Goal: Task Accomplishment & Management: Complete application form

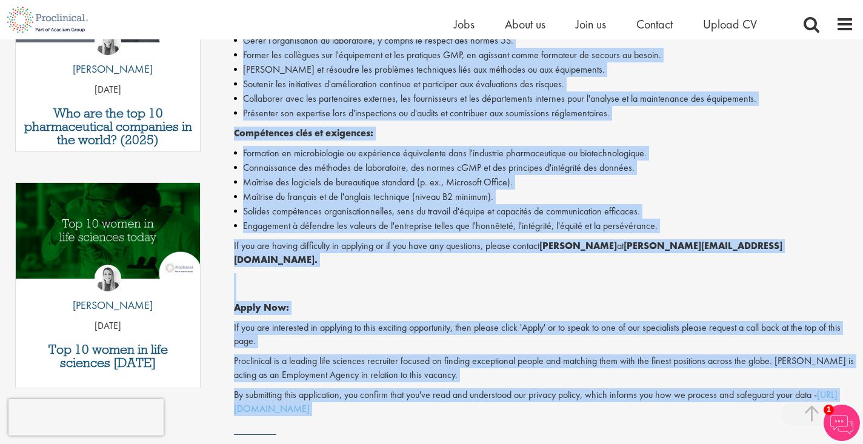
scroll to position [577, 0]
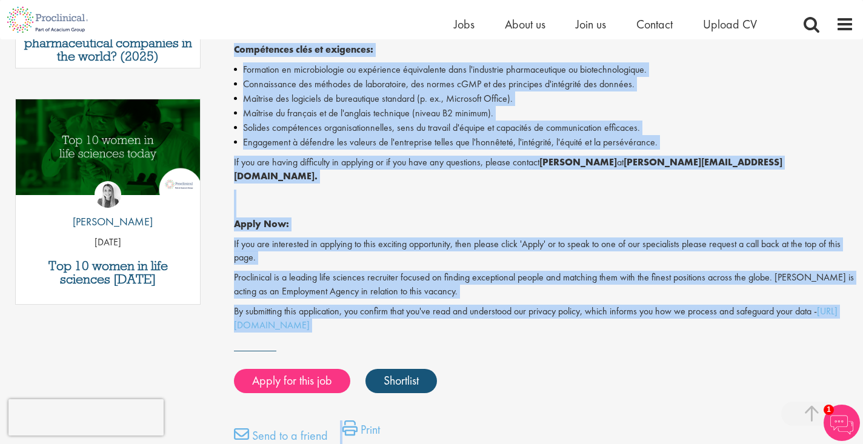
drag, startPoint x: 234, startPoint y: 162, endPoint x: 464, endPoint y: 303, distance: 269.6
click at [464, 303] on div "Junior QC Analyst Salary: Highly Competitive Job type: Contract Discipline: Goo…" at bounding box center [539, 28] width 647 height 940
copy div "Loremi DO Sitamet Consec: Adipis Elitseddoei Tem inci: Utlabore Etdolorema: Ali…"
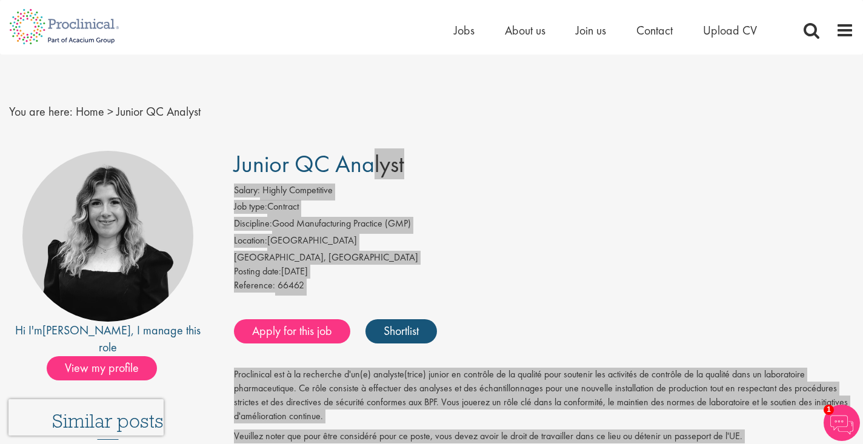
scroll to position [0, 0]
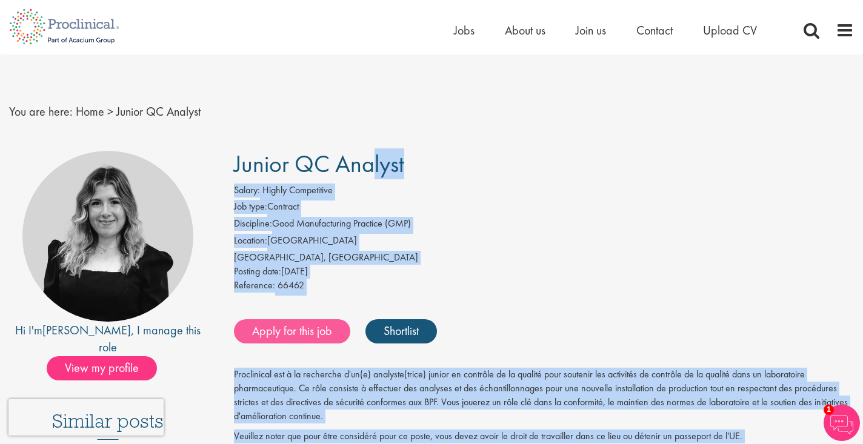
click at [310, 325] on link "Apply for this job" at bounding box center [292, 331] width 116 height 24
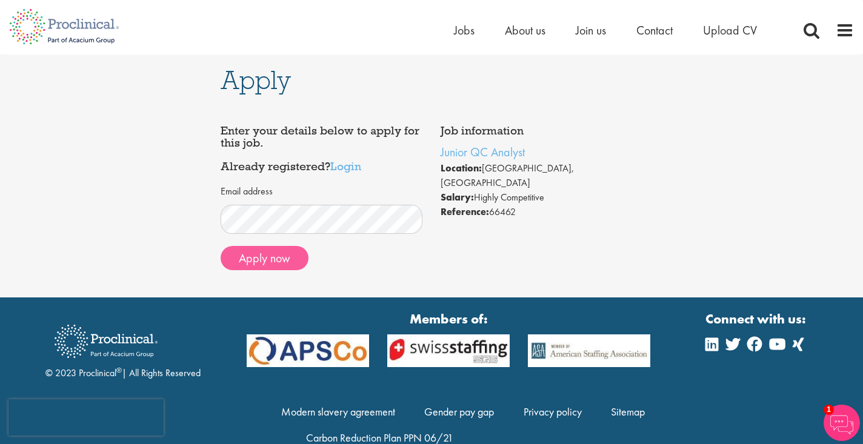
click at [282, 264] on button "Apply now" at bounding box center [265, 258] width 88 height 24
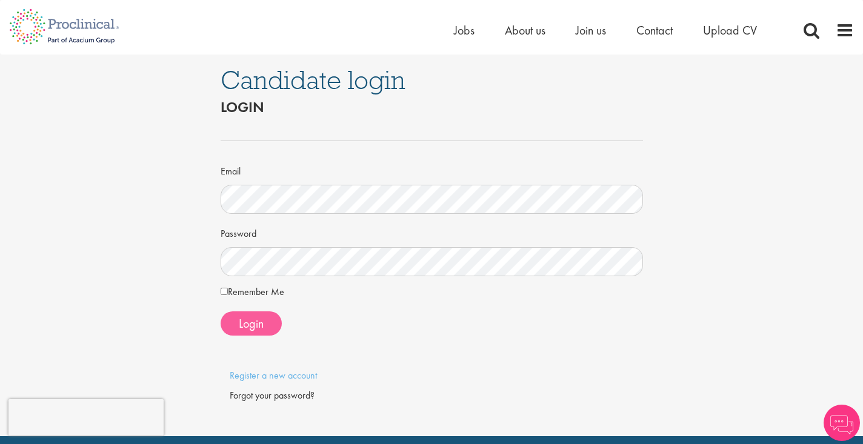
click at [242, 327] on span "Login" at bounding box center [251, 324] width 25 height 16
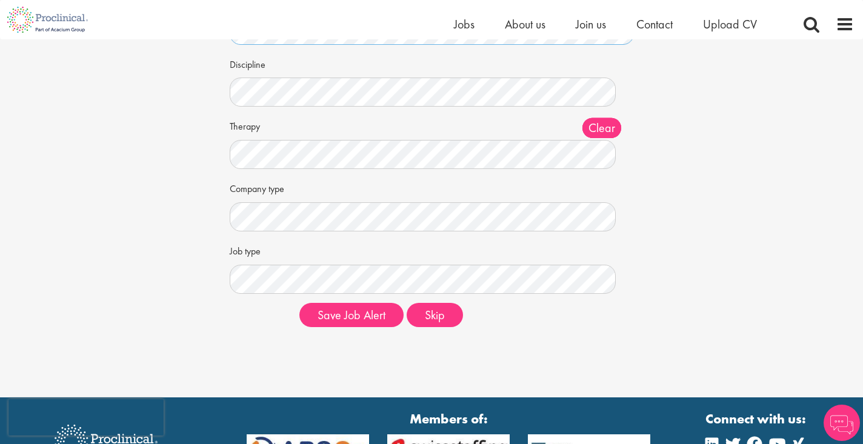
scroll to position [127, 0]
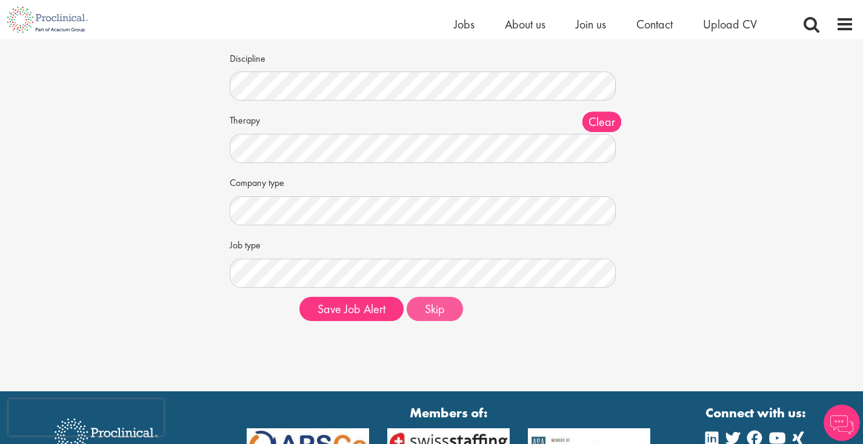
click at [442, 304] on button "Skip" at bounding box center [435, 309] width 56 height 24
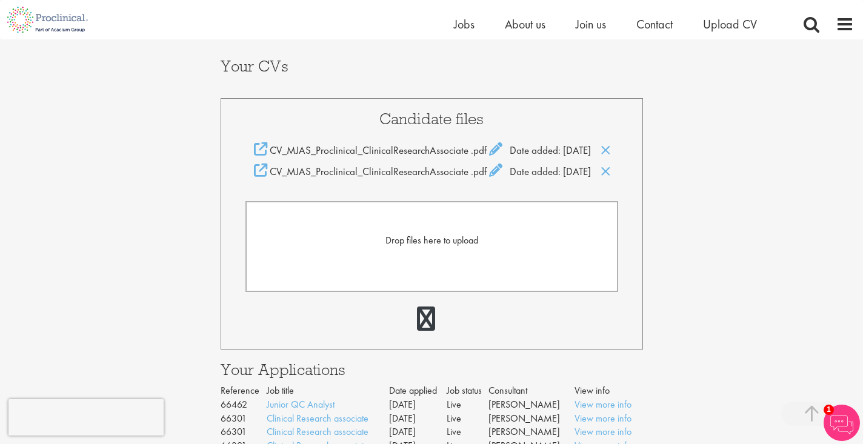
scroll to position [259, 0]
click at [600, 177] on icon at bounding box center [605, 170] width 10 height 13
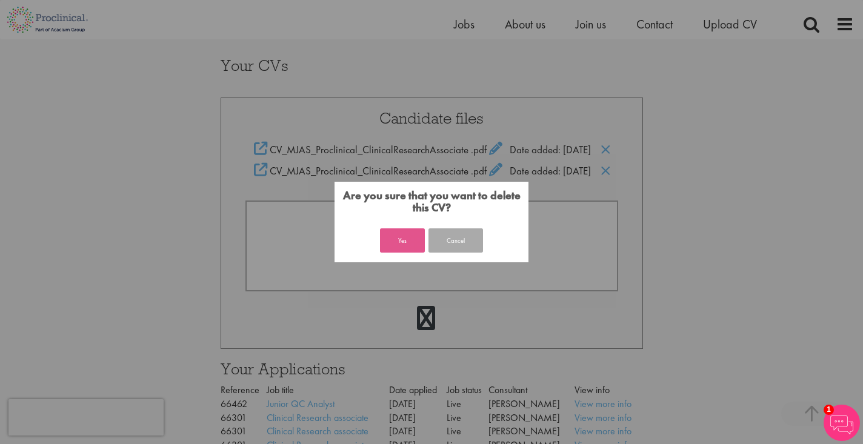
click at [404, 241] on button "Yes" at bounding box center [402, 240] width 45 height 24
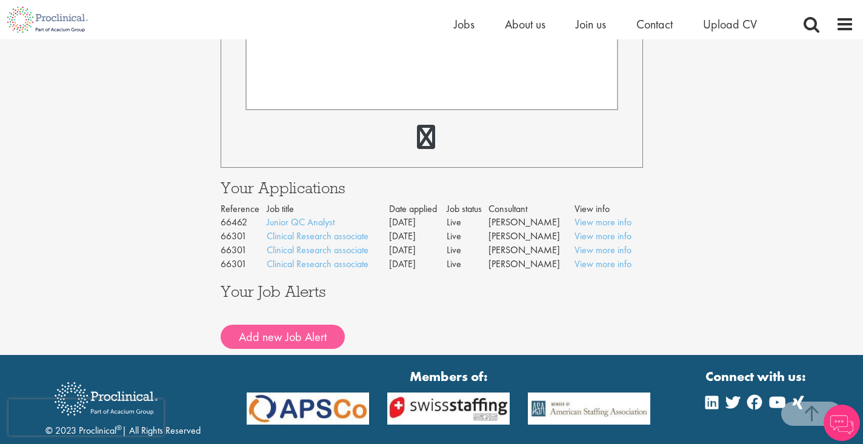
scroll to position [419, 0]
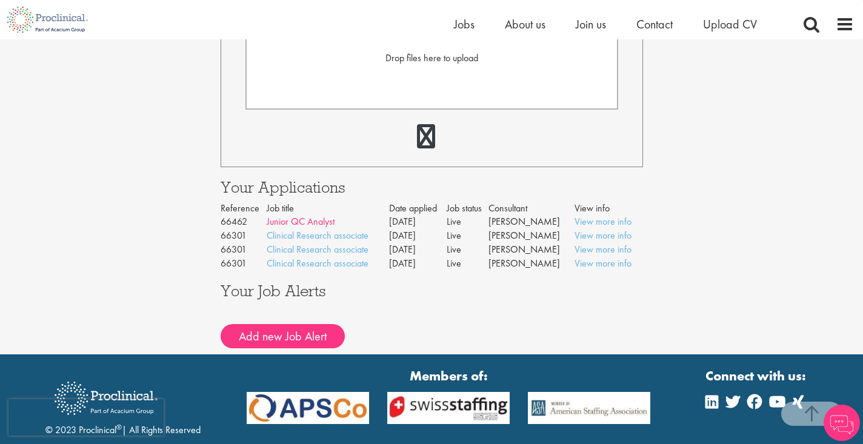
click at [321, 215] on link "Junior QC Analyst" at bounding box center [301, 221] width 68 height 13
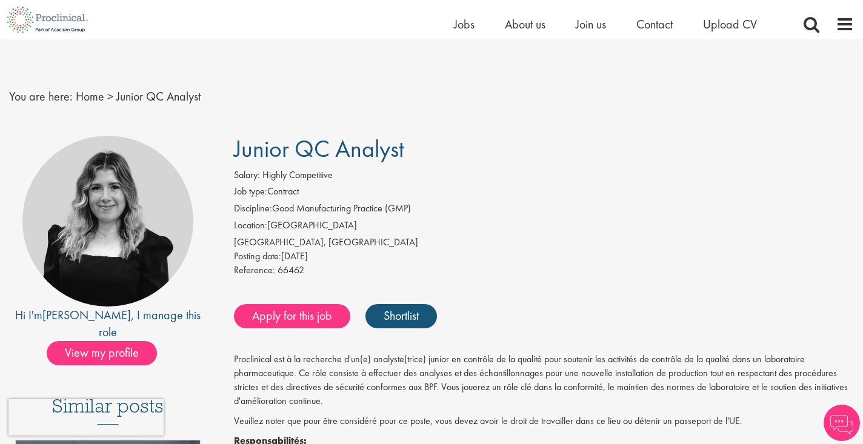
scroll to position [21, 0]
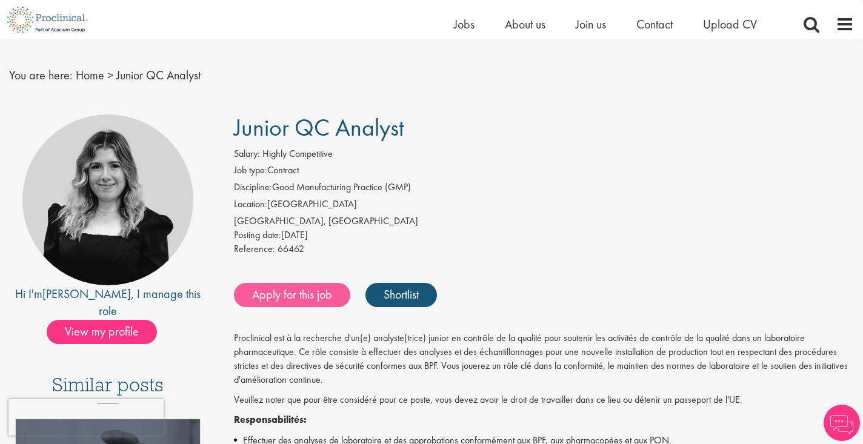
click at [293, 293] on link "Apply for this job" at bounding box center [292, 295] width 116 height 24
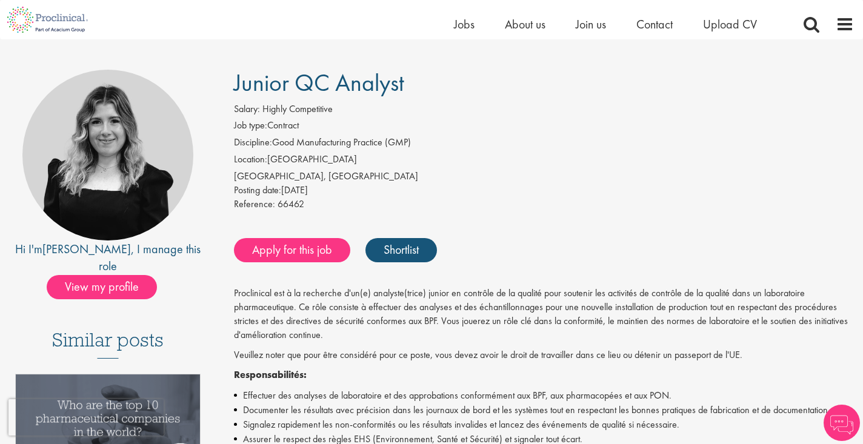
scroll to position [67, 0]
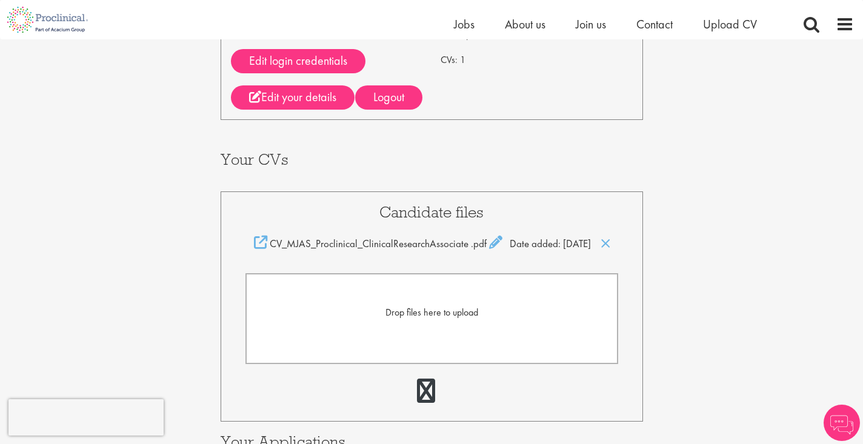
scroll to position [158, 0]
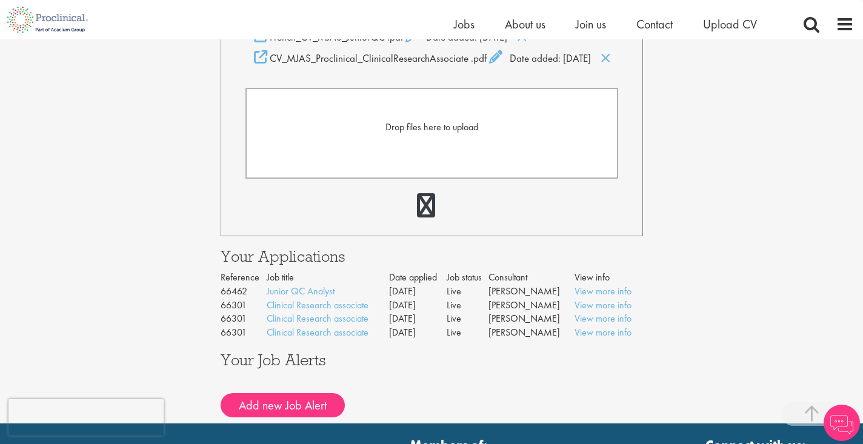
scroll to position [359, 0]
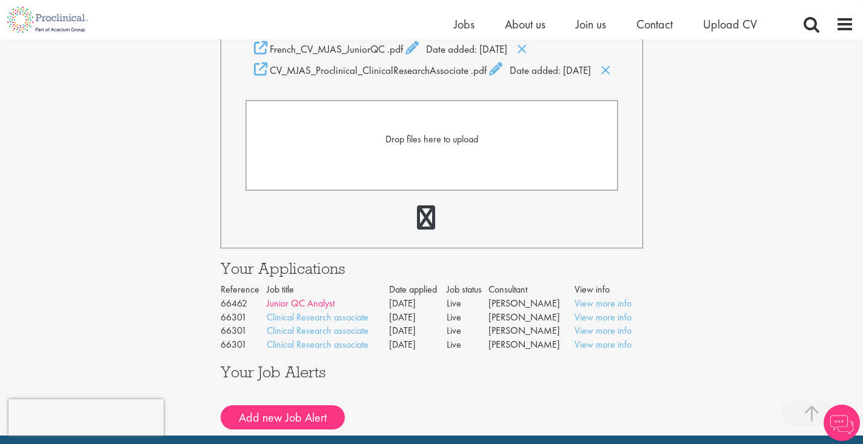
click at [322, 297] on link "Junior QC Analyst" at bounding box center [301, 303] width 68 height 13
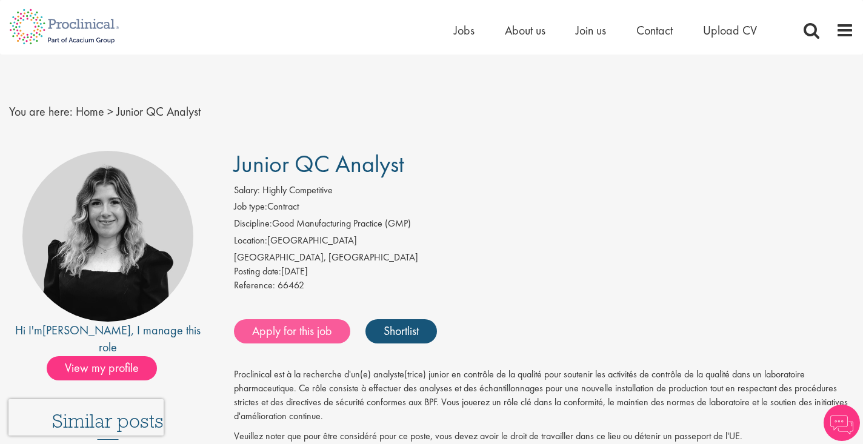
click at [316, 331] on link "Apply for this job" at bounding box center [292, 331] width 116 height 24
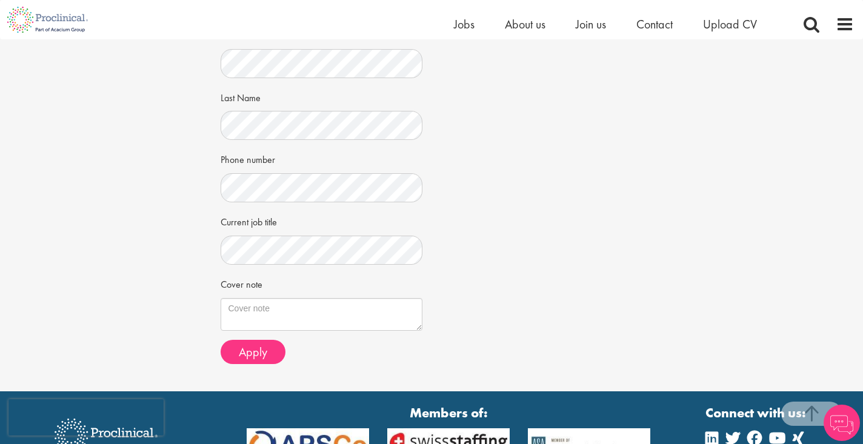
scroll to position [336, 0]
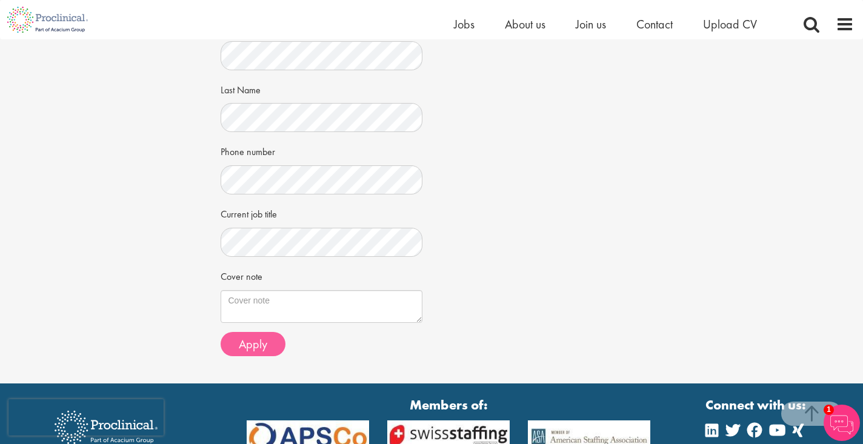
click at [258, 339] on span "Apply" at bounding box center [253, 344] width 28 height 16
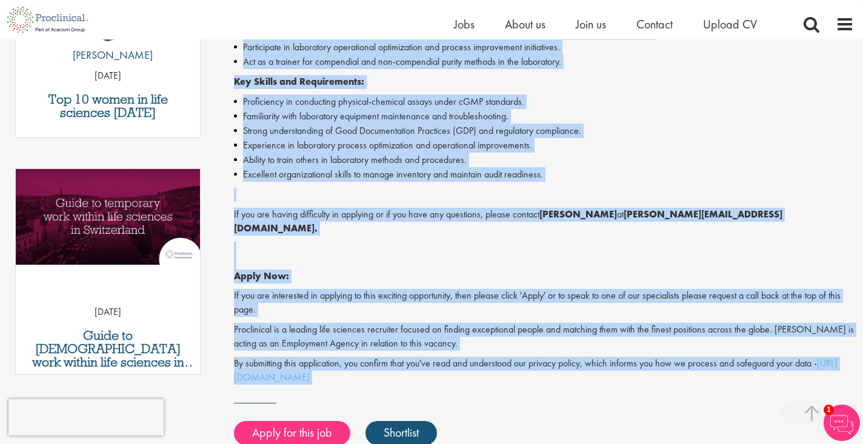
scroll to position [571, 0]
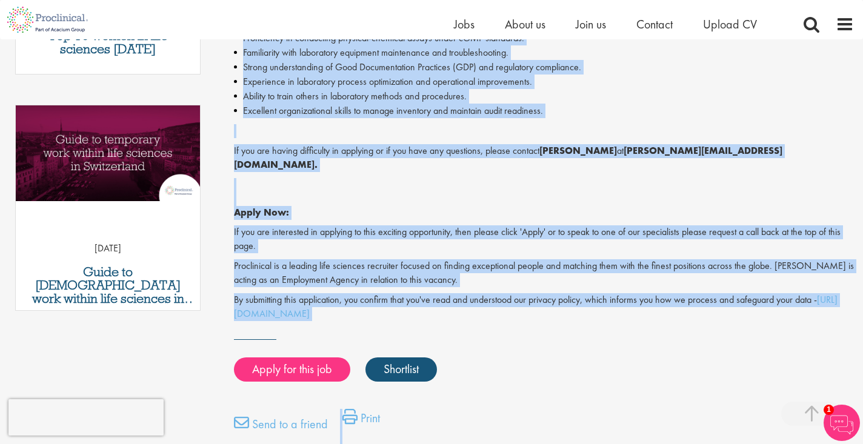
drag, startPoint x: 238, startPoint y: 87, endPoint x: 463, endPoint y: 284, distance: 299.7
click at [463, 284] on div "Scientist DPS Phys-Chem QC Salary: Highly Competitive Job type: Contract Discip…" at bounding box center [539, 25] width 647 height 923
copy div "Scientist DPS Phys-Chem QC Salary: Highly Competitive Job type: Contract Discip…"
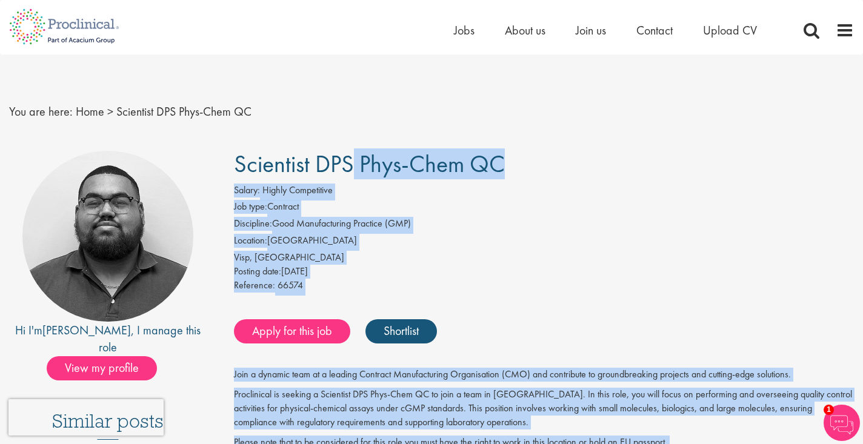
scroll to position [0, 0]
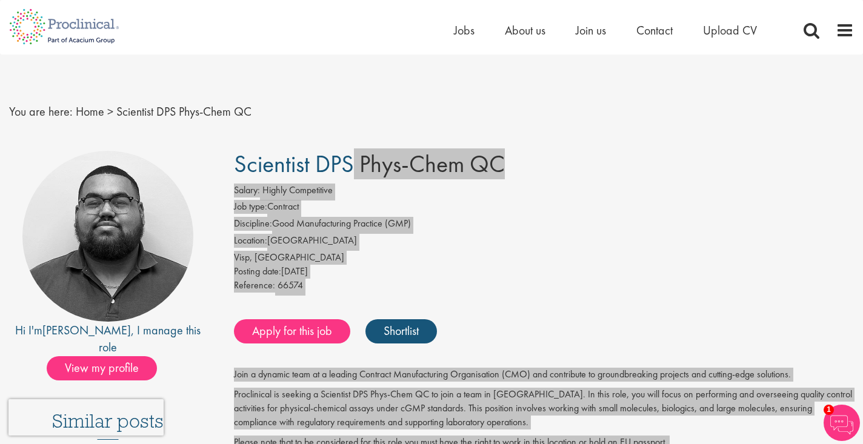
click at [517, 195] on div "Salary: Highly Competitive" at bounding box center [544, 192] width 620 height 17
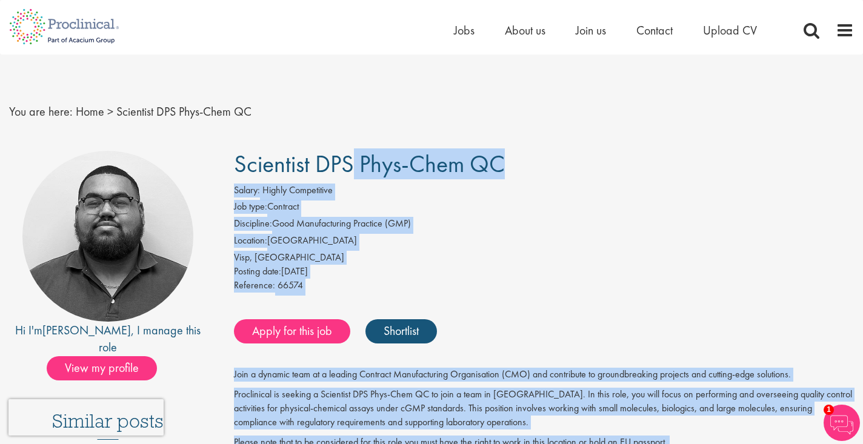
copy div "Scientist DPS Phys-Chem QC Salary: Highly Competitive Job type: Contract Discip…"
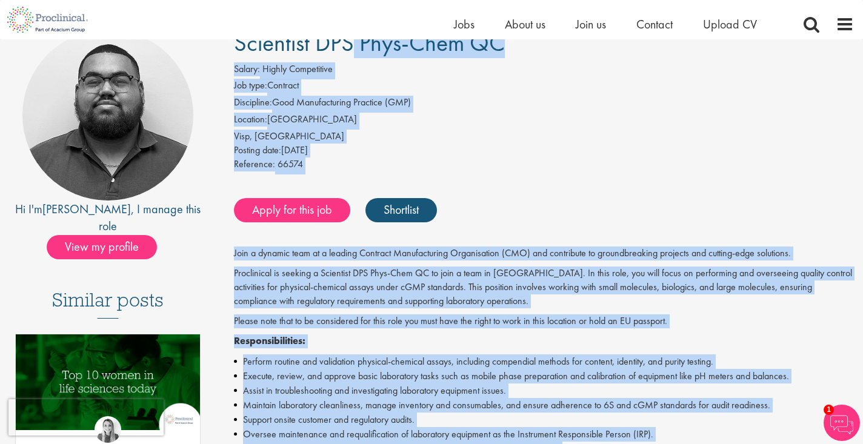
scroll to position [143, 0]
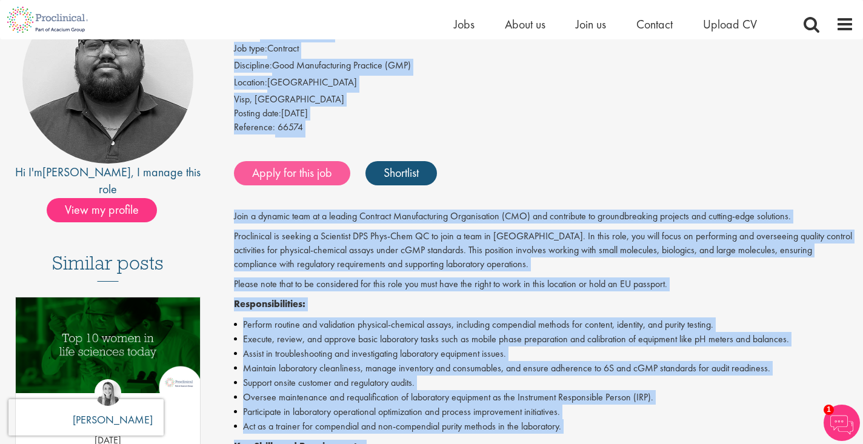
click at [288, 167] on link "Apply for this job" at bounding box center [292, 173] width 116 height 24
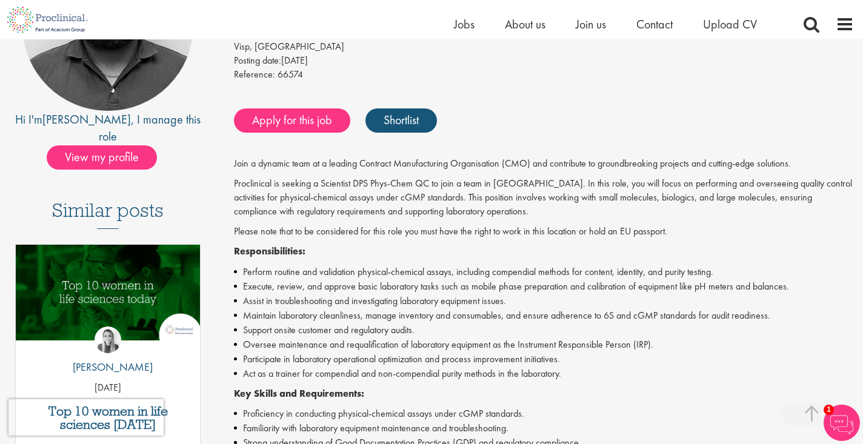
scroll to position [201, 0]
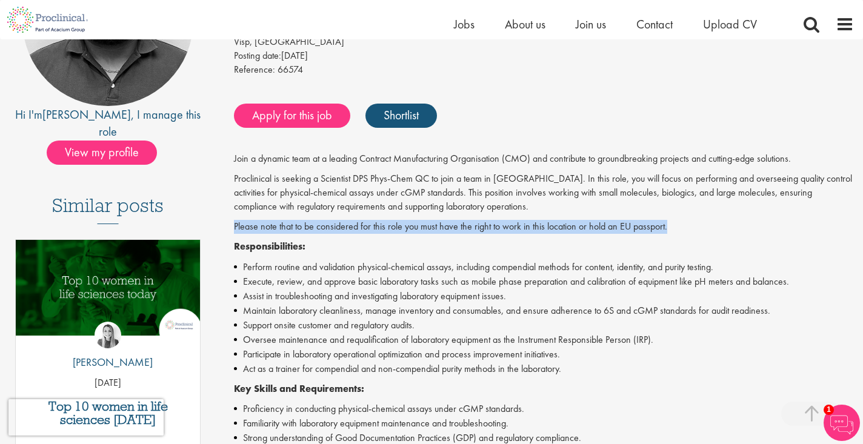
drag, startPoint x: 235, startPoint y: 220, endPoint x: 679, endPoint y: 221, distance: 443.5
click at [680, 222] on p "Please note that to be considered for this role you must have the right to work…" at bounding box center [544, 227] width 620 height 14
copy p "Please note that to be considered for this role you must have the right to work…"
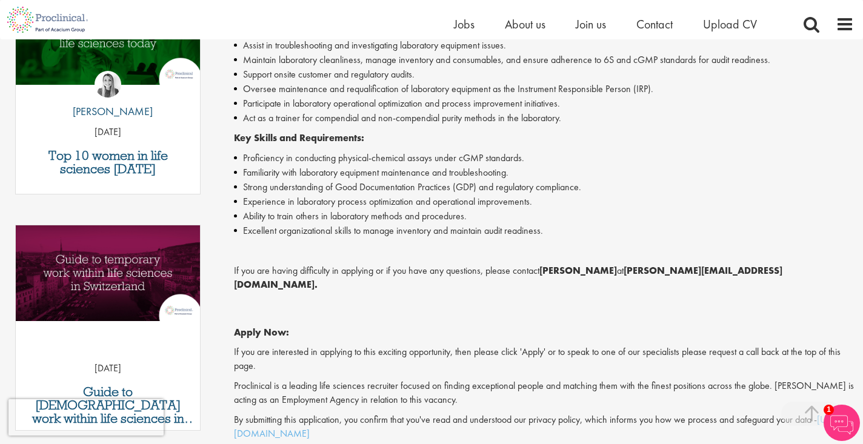
scroll to position [452, 0]
